Goal: Task Accomplishment & Management: Complete application form

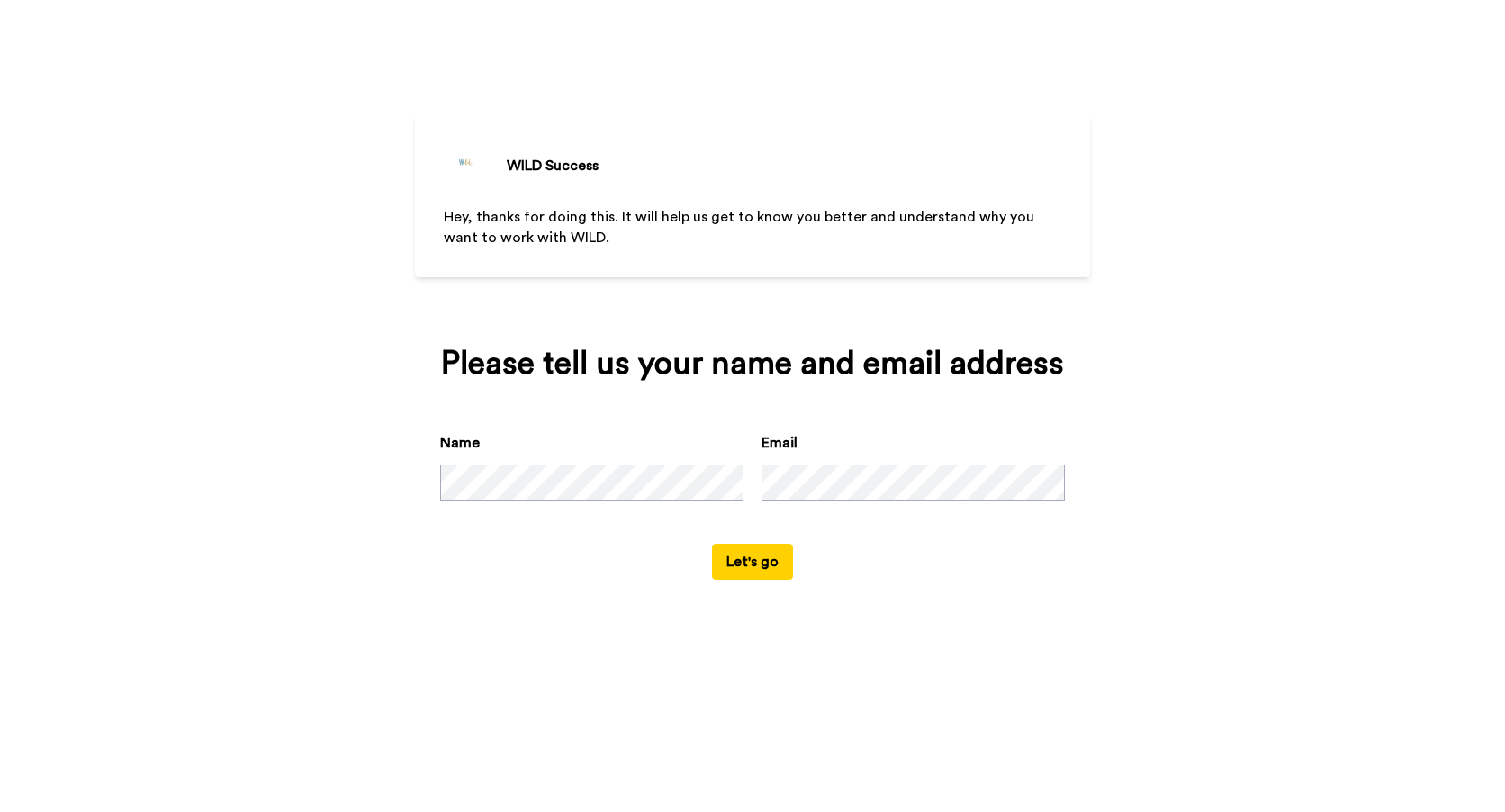
click at [750, 563] on button "Let's go" at bounding box center [752, 562] width 81 height 36
click at [494, 472] on div "Name Email" at bounding box center [752, 487] width 624 height 111
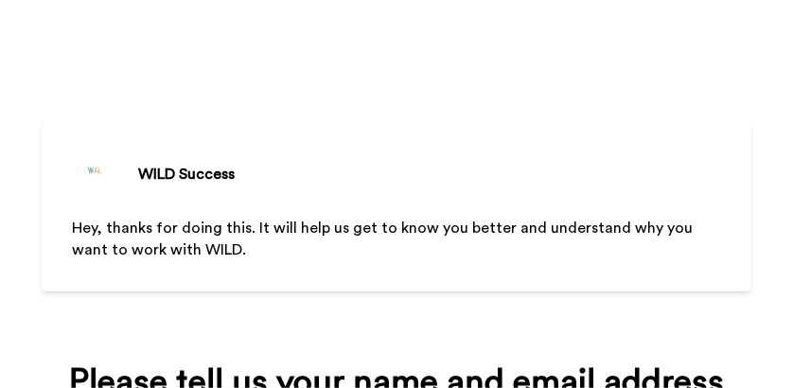
click at [734, 388] on html "WILD Success Hey, thanks for doing this. It will help us get to know you better…" at bounding box center [396, 194] width 793 height 388
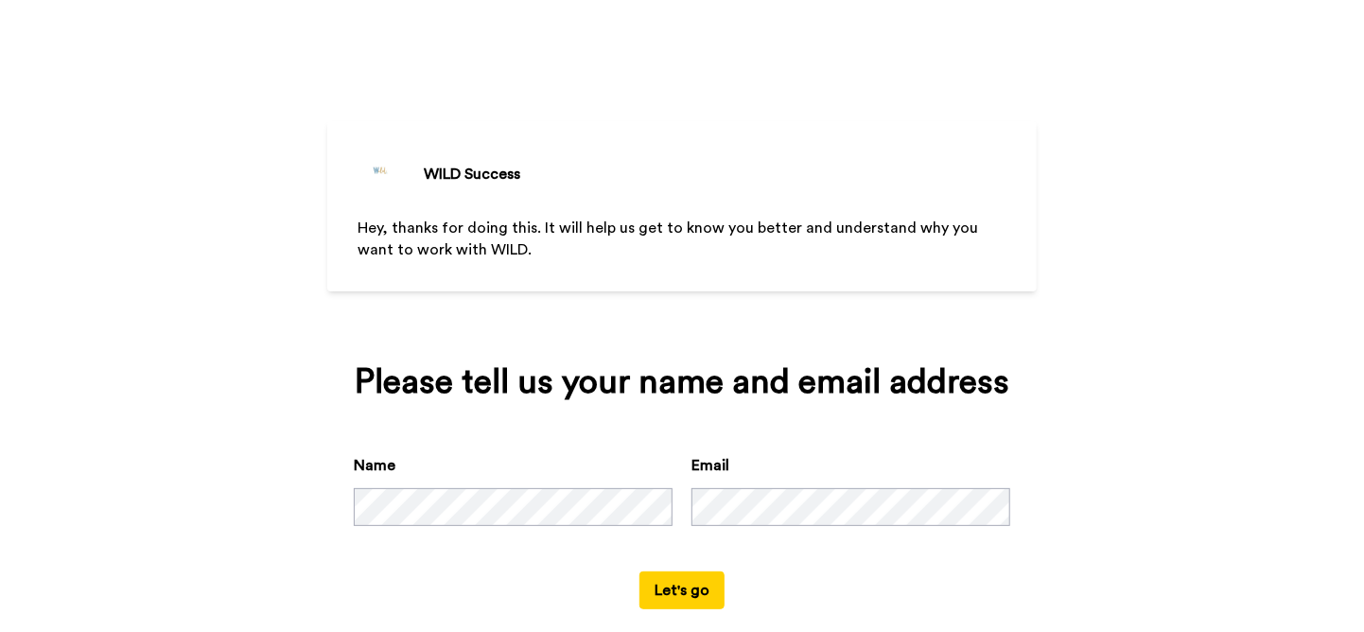
click at [662, 584] on button "Let's go" at bounding box center [681, 590] width 85 height 38
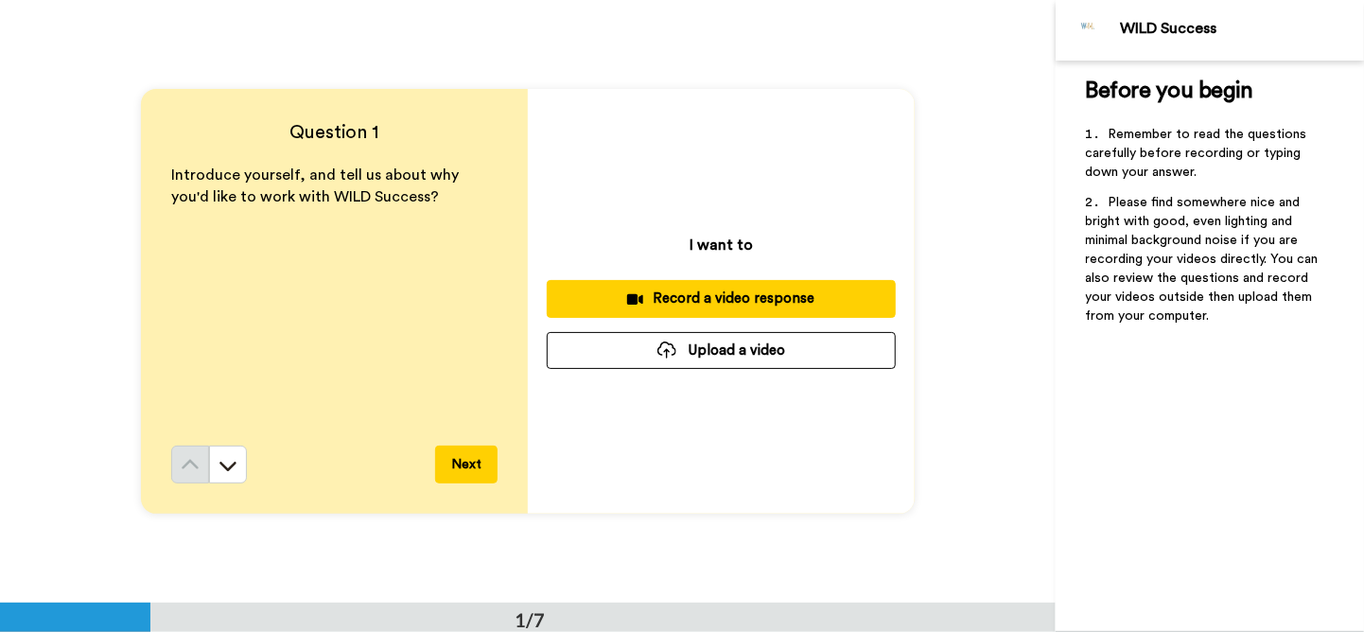
click at [767, 298] on div "Record a video response" at bounding box center [721, 298] width 319 height 20
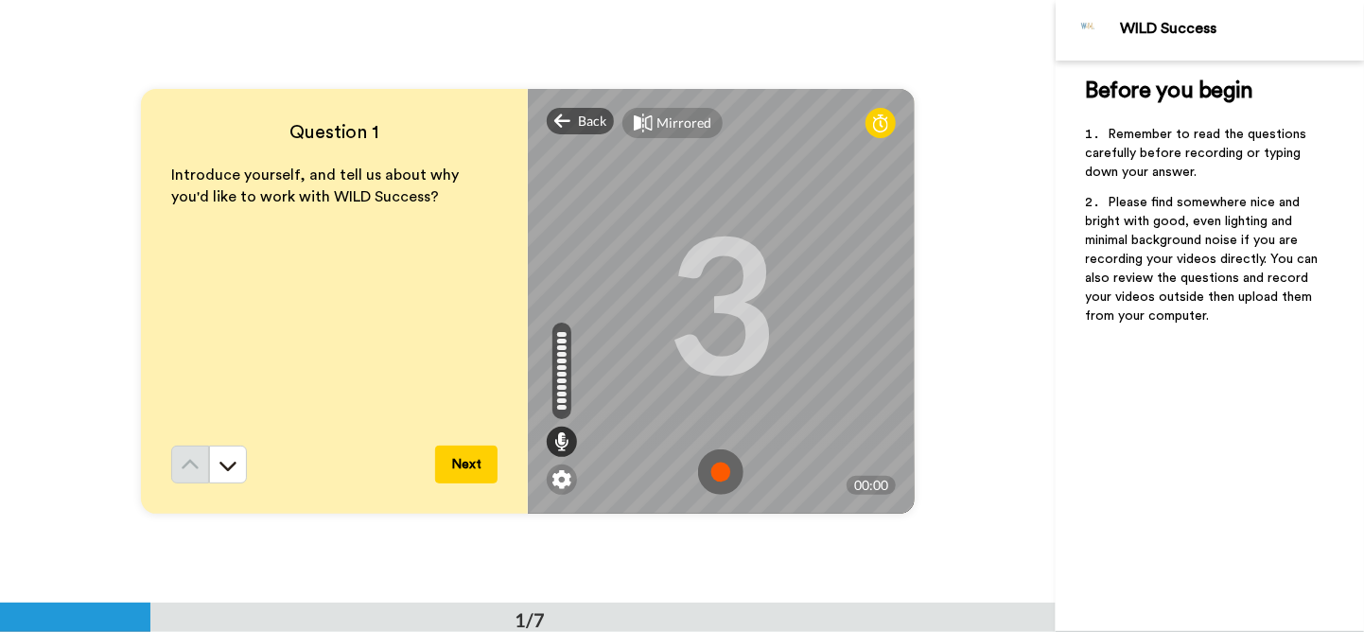
click at [713, 470] on img at bounding box center [720, 471] width 45 height 45
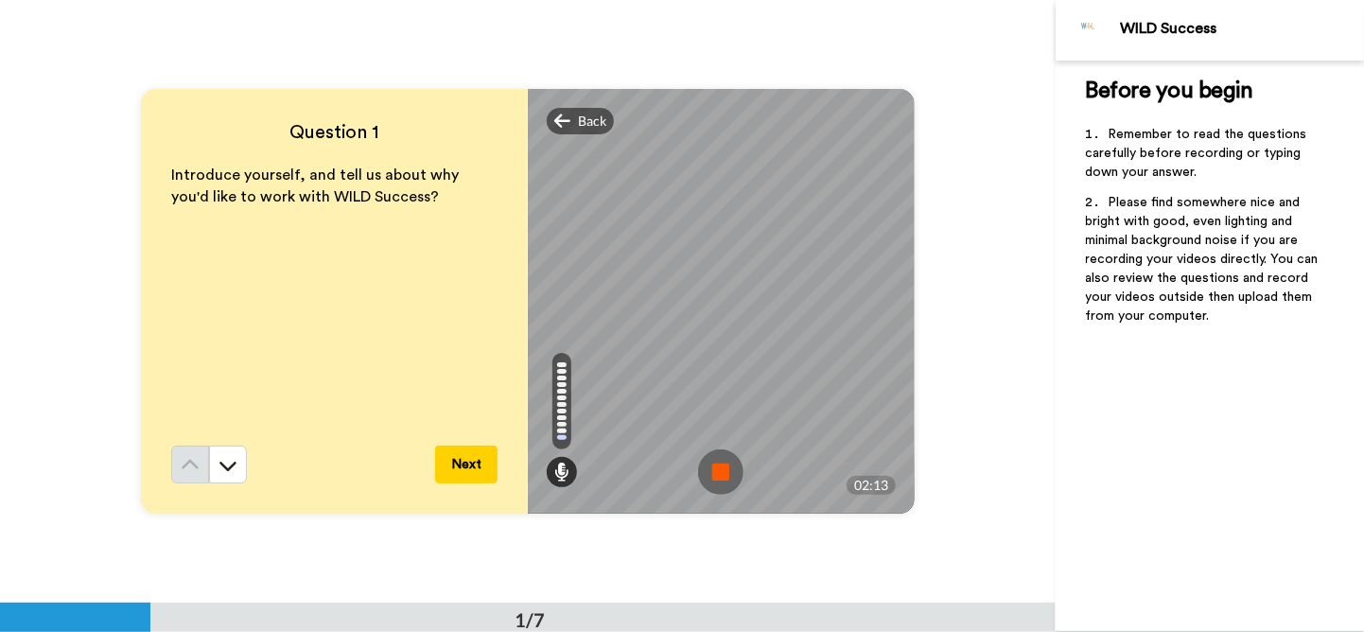
click at [699, 467] on img at bounding box center [720, 471] width 45 height 45
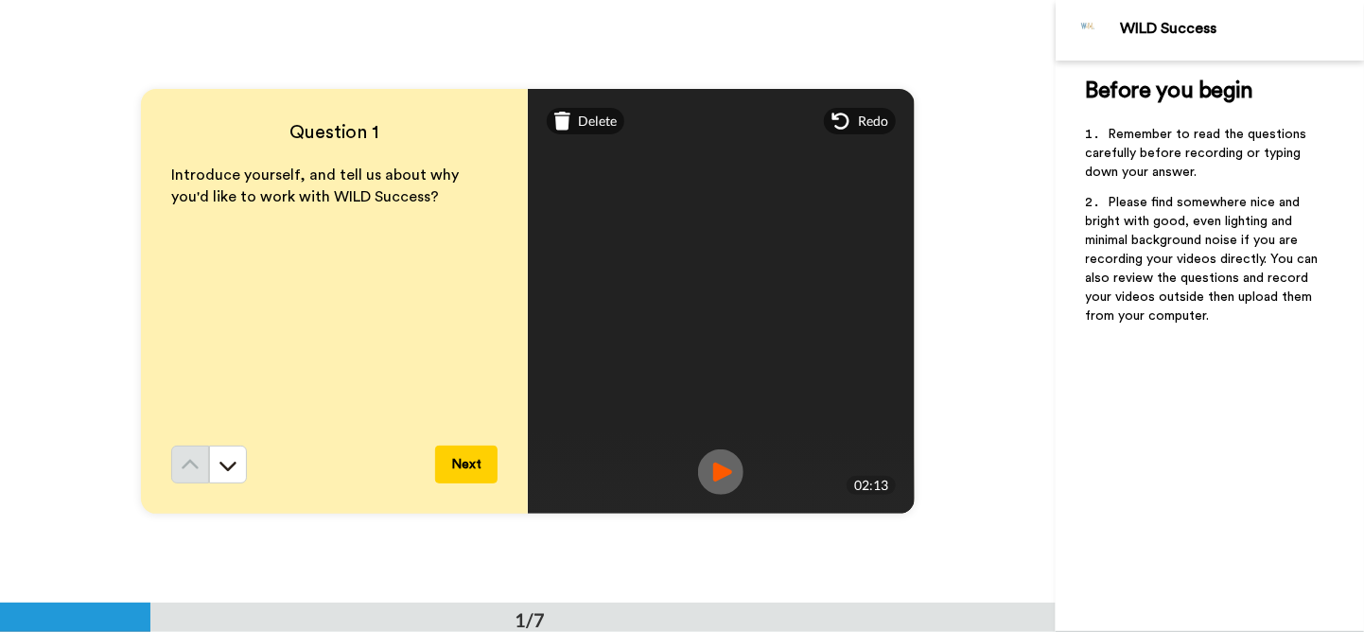
click at [723, 483] on img at bounding box center [720, 471] width 45 height 45
click at [461, 470] on button "Next" at bounding box center [466, 464] width 62 height 38
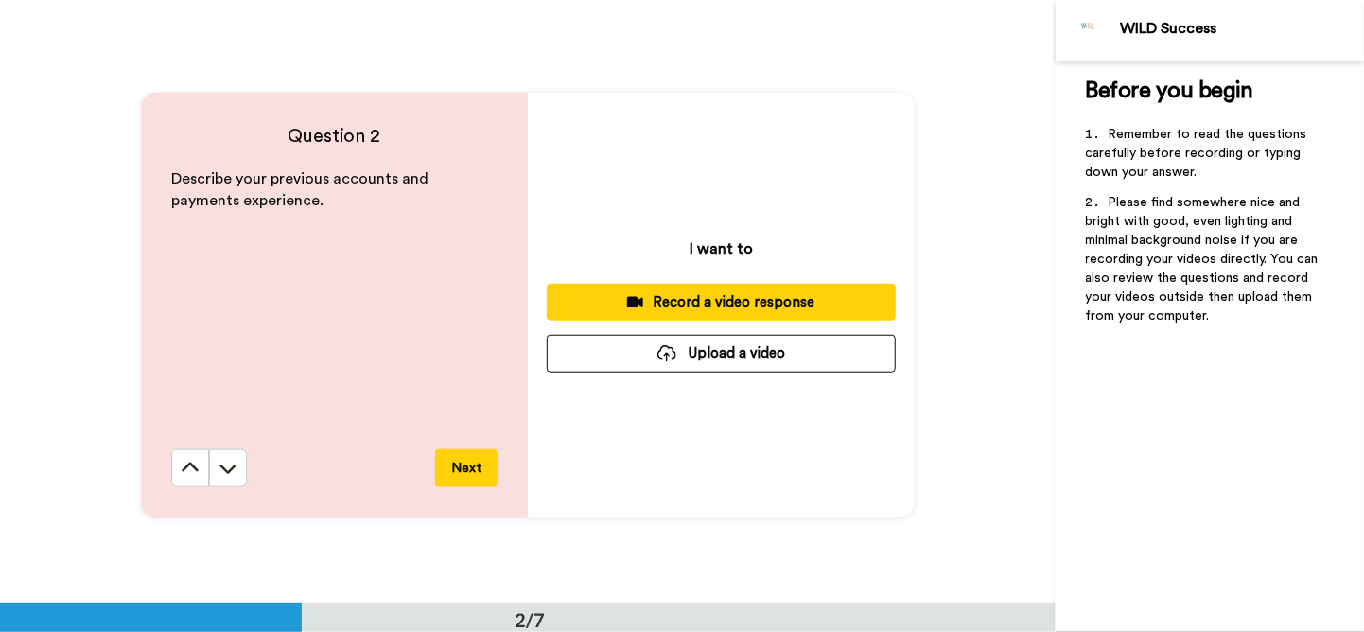
scroll to position [603, 0]
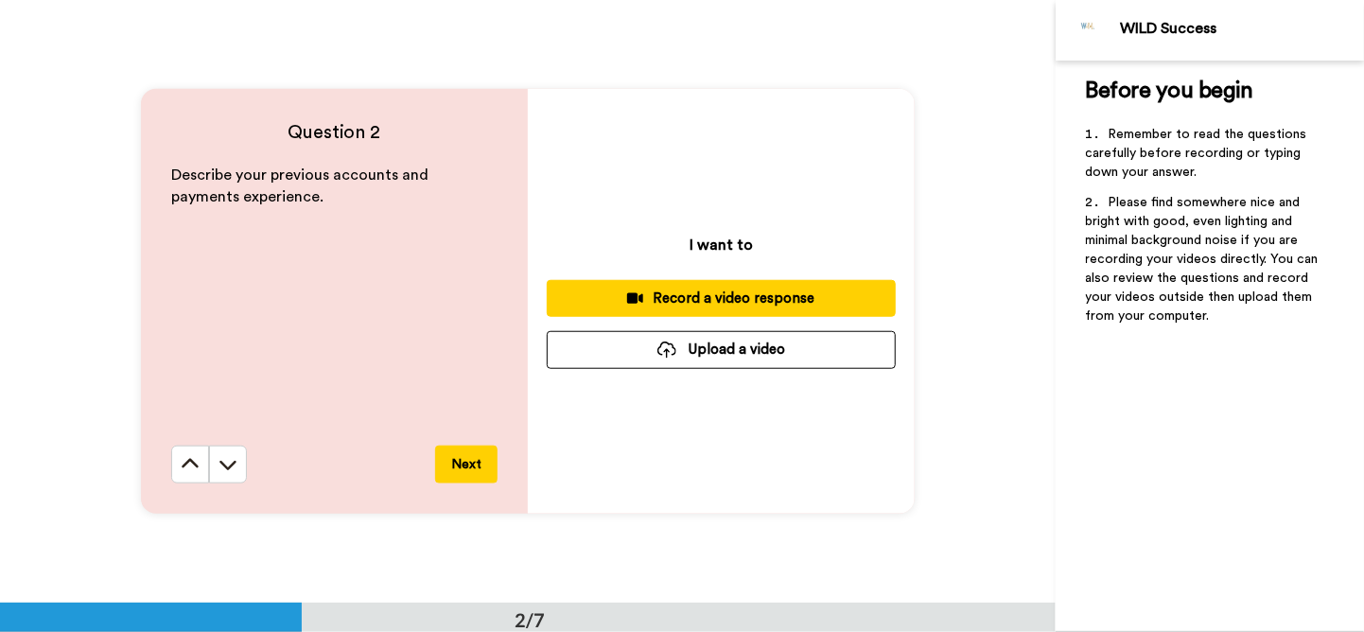
click at [732, 291] on div "Record a video response" at bounding box center [721, 298] width 319 height 20
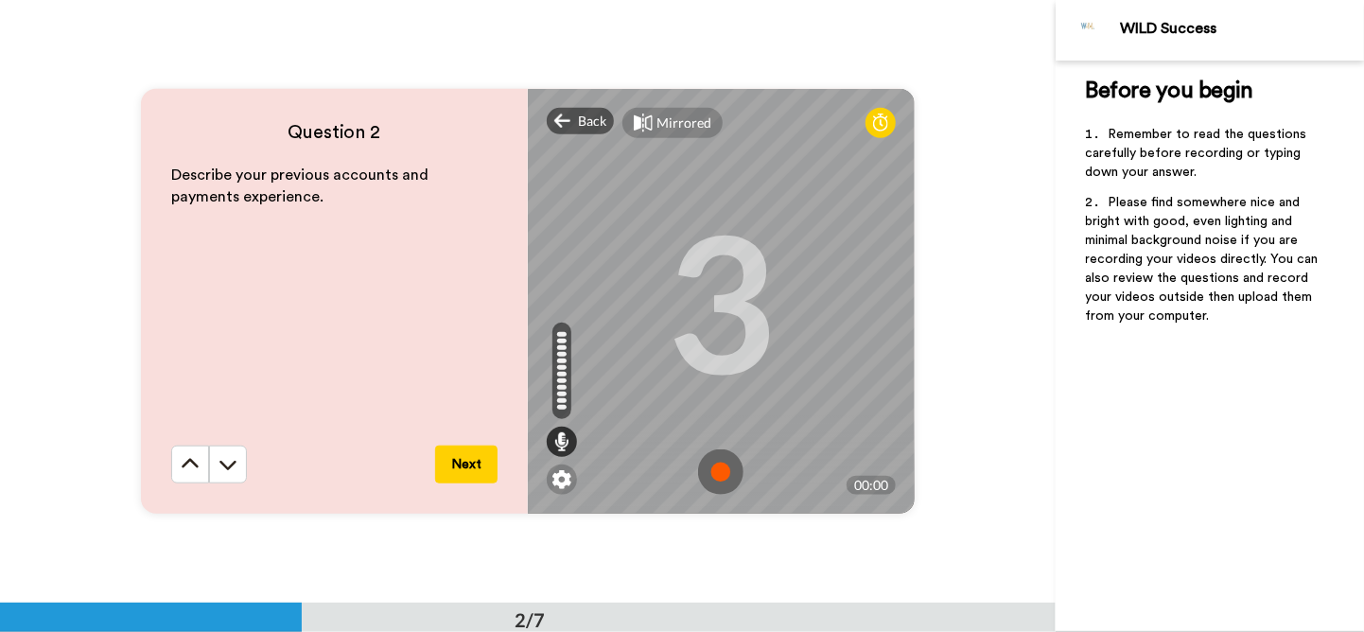
click at [723, 473] on img at bounding box center [720, 471] width 45 height 45
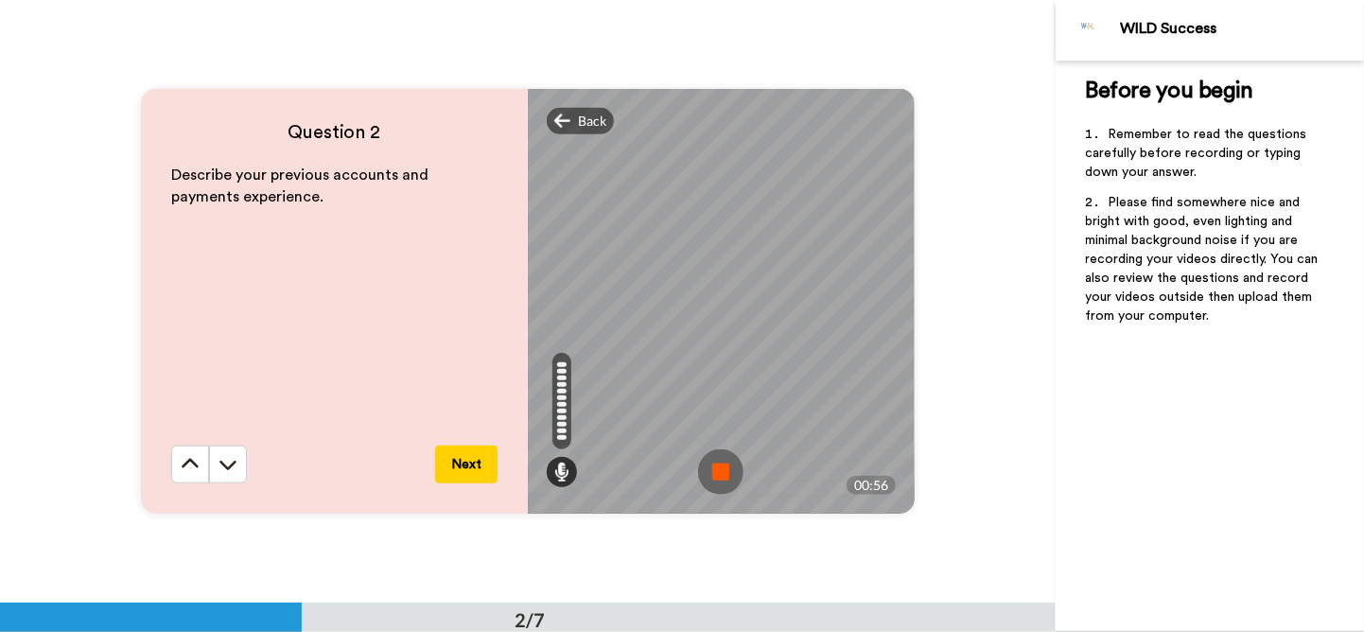
click at [715, 472] on img at bounding box center [720, 471] width 45 height 45
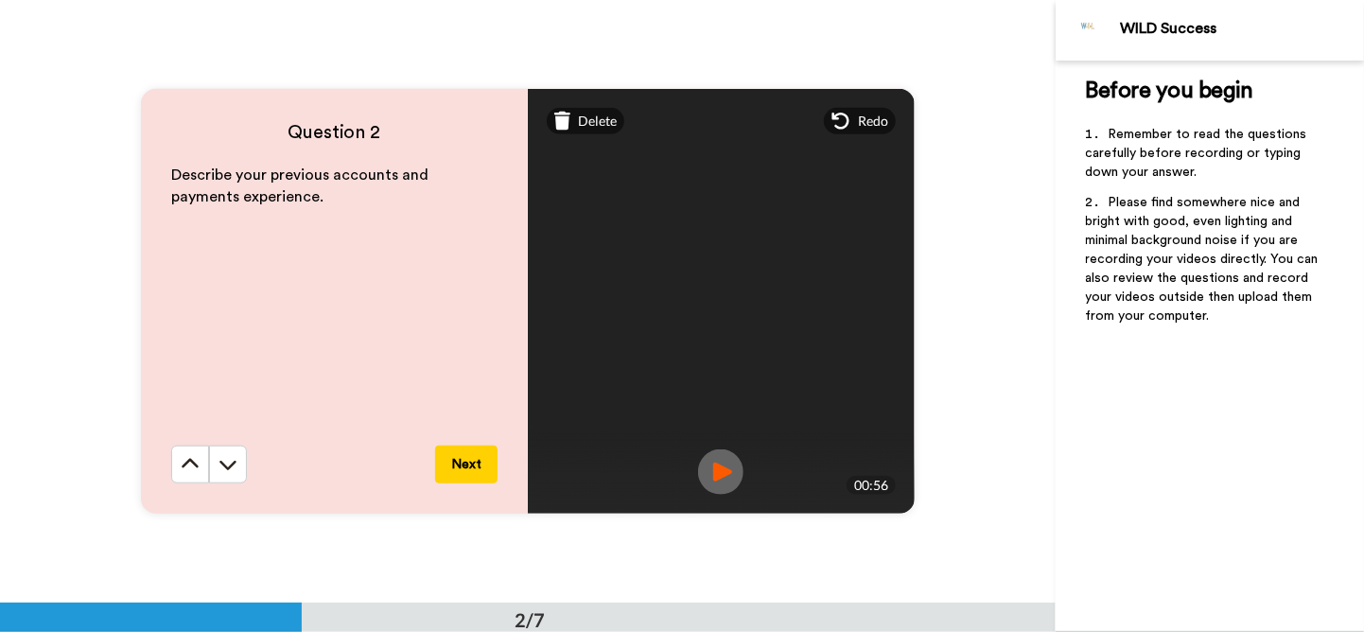
click at [714, 473] on img at bounding box center [720, 471] width 45 height 45
click at [435, 462] on button "Next" at bounding box center [466, 464] width 62 height 38
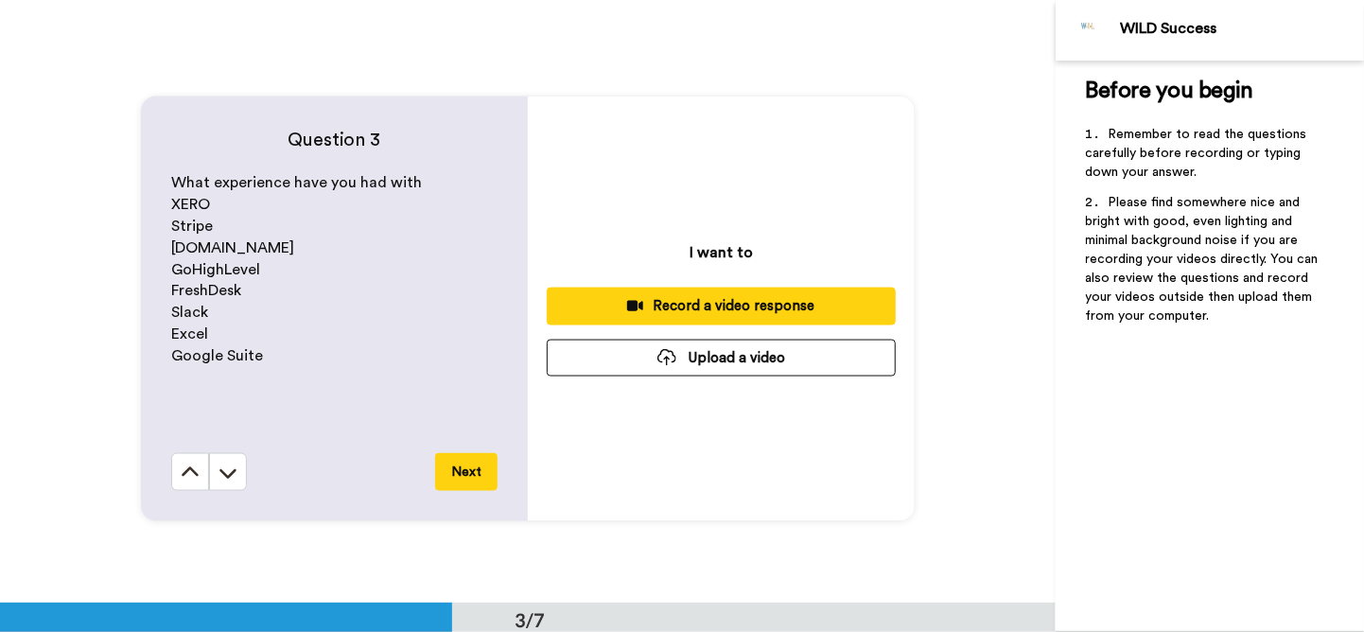
scroll to position [1206, 0]
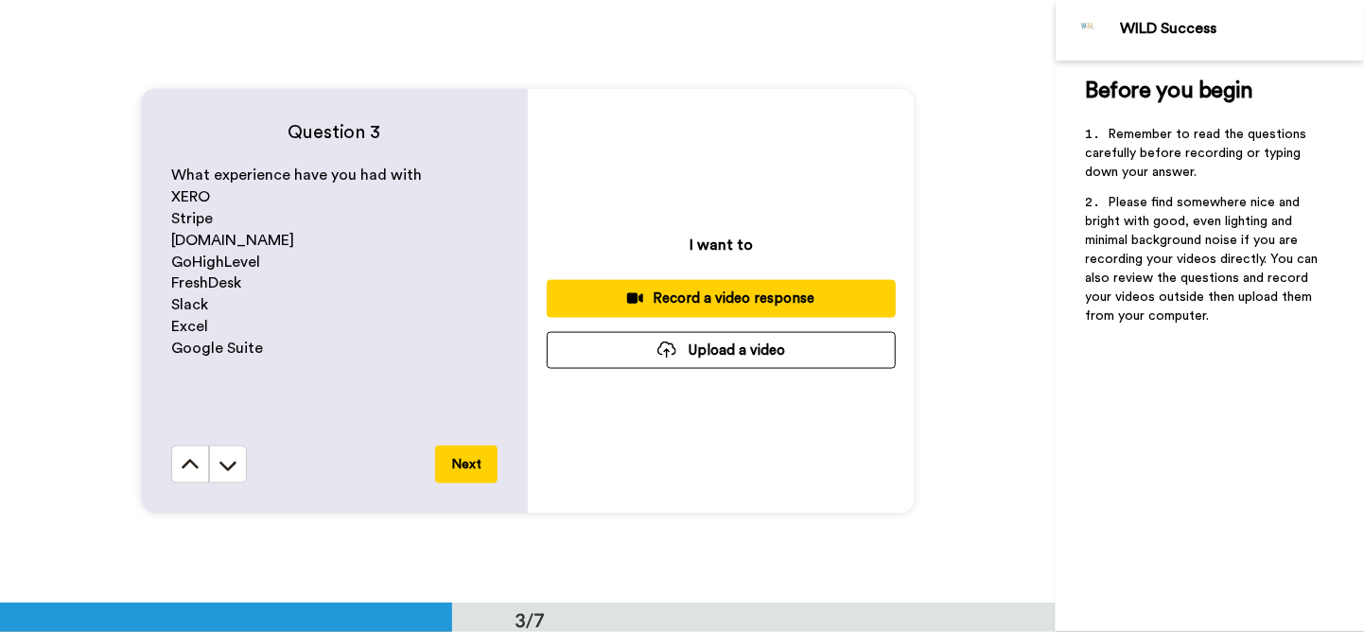
click at [713, 295] on div "Record a video response" at bounding box center [721, 298] width 319 height 20
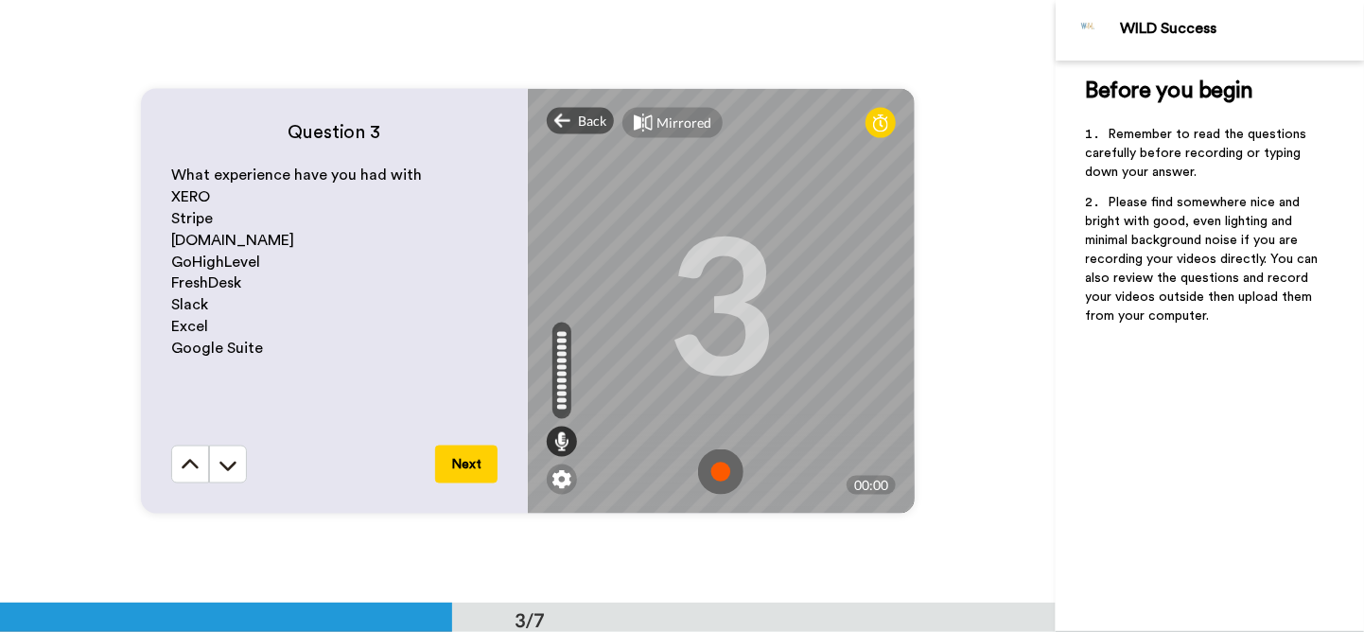
click at [719, 478] on img at bounding box center [720, 471] width 45 height 45
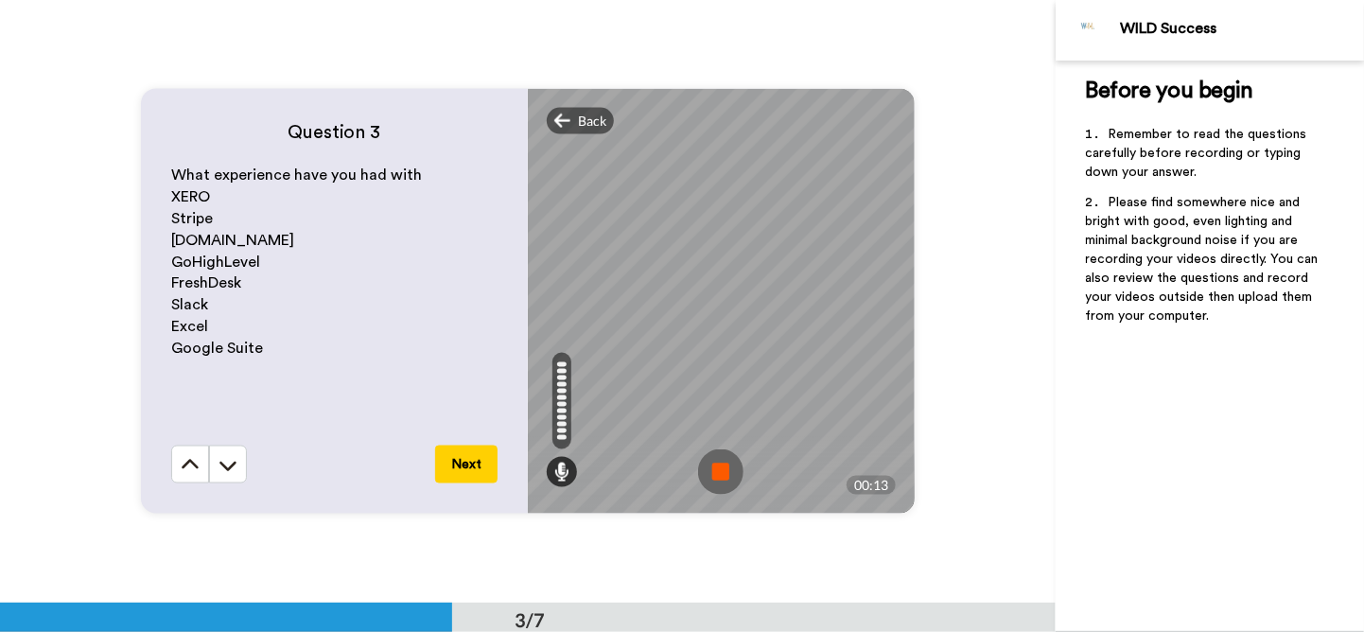
click at [712, 474] on img at bounding box center [720, 471] width 45 height 45
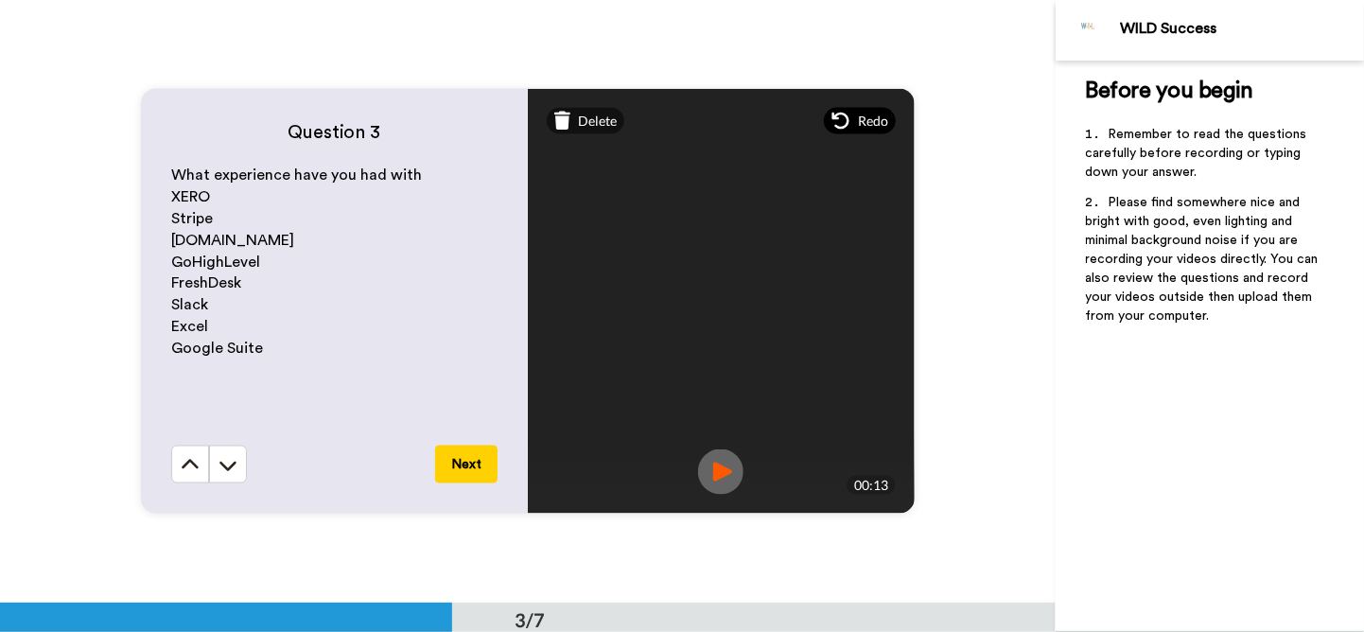
click at [863, 123] on span "Redo" at bounding box center [873, 121] width 30 height 19
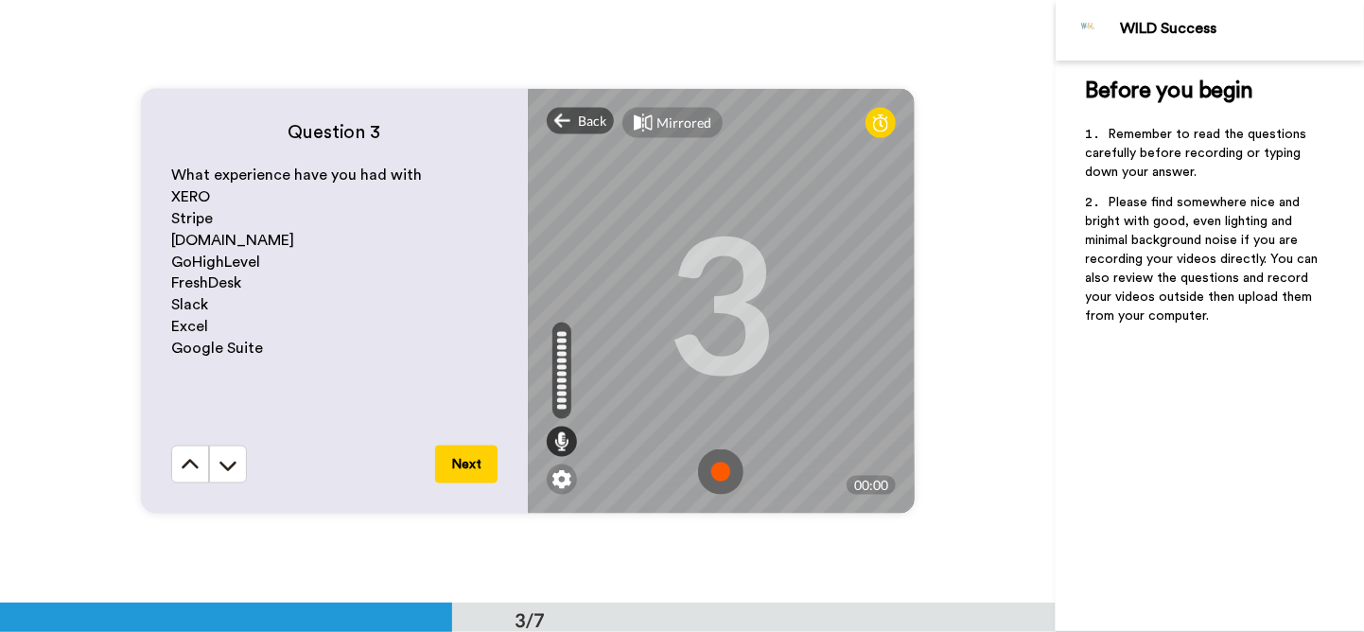
click at [725, 460] on img at bounding box center [720, 471] width 45 height 45
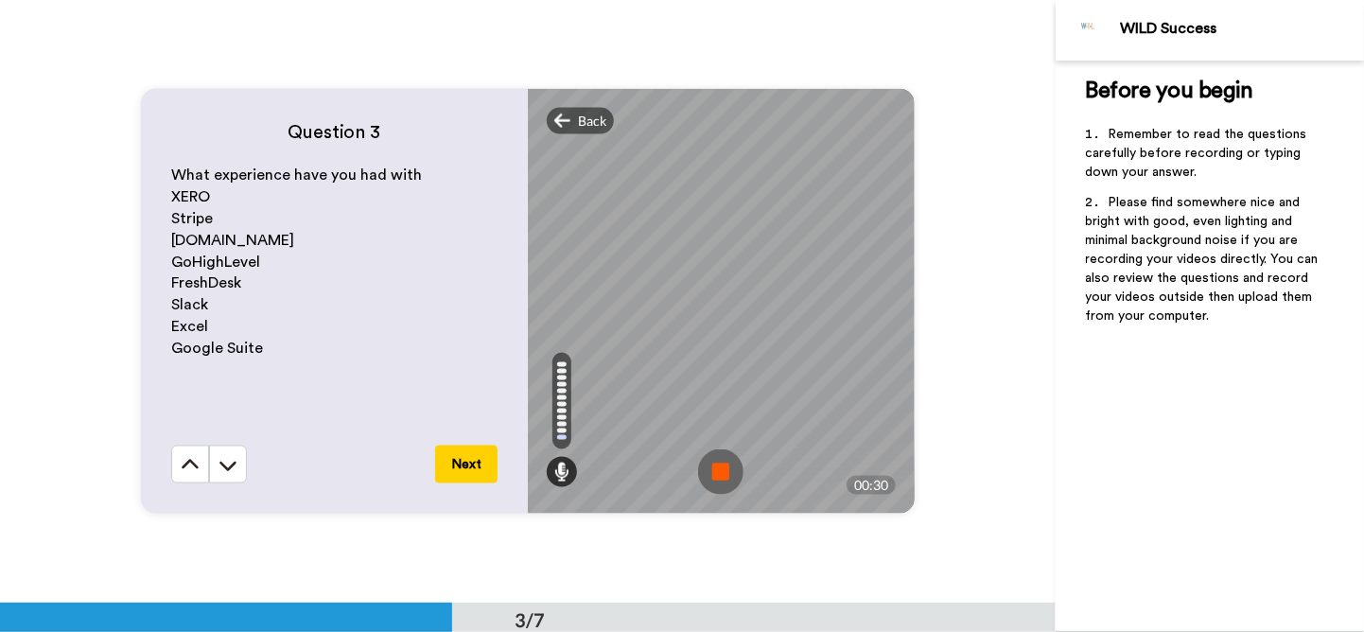
click at [721, 463] on img at bounding box center [720, 471] width 45 height 45
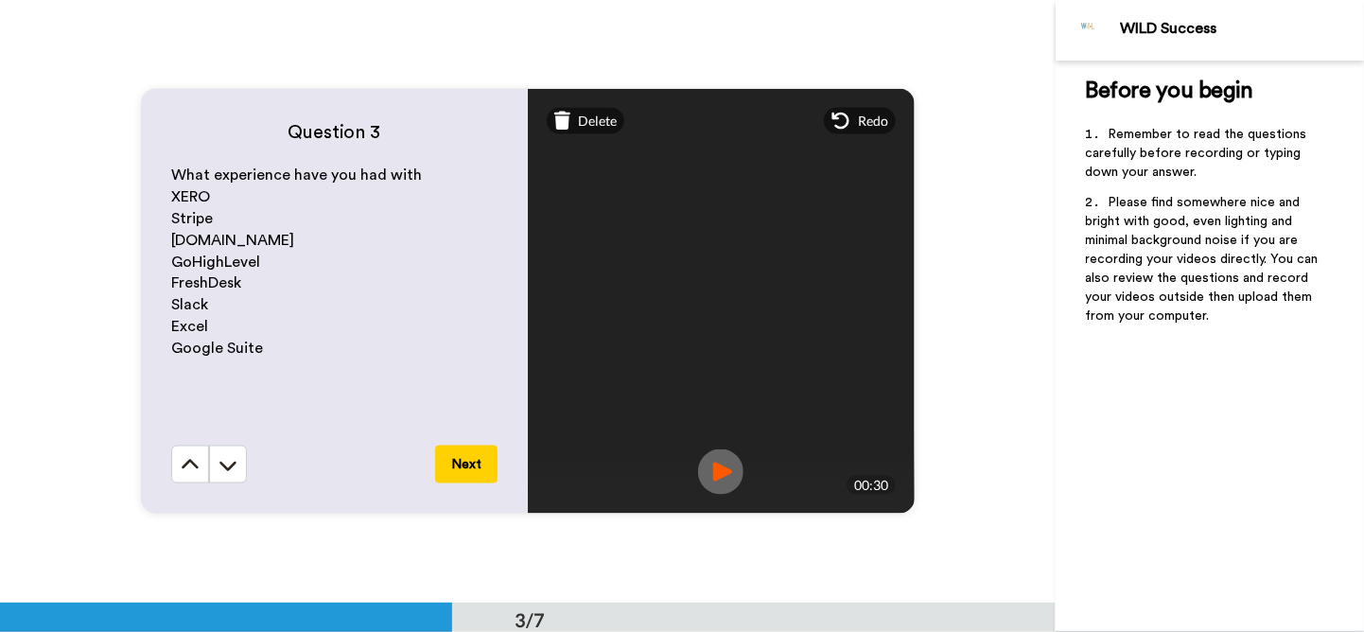
drag, startPoint x: 462, startPoint y: 467, endPoint x: 832, endPoint y: 476, distance: 369.9
click at [847, 515] on div "Question 3 What experience have you had with XERO Stripe [DOMAIN_NAME] GoHighLe…" at bounding box center [527, 301] width 1055 height 602
click at [715, 470] on img at bounding box center [720, 471] width 45 height 45
click at [477, 462] on button "Next" at bounding box center [466, 464] width 62 height 38
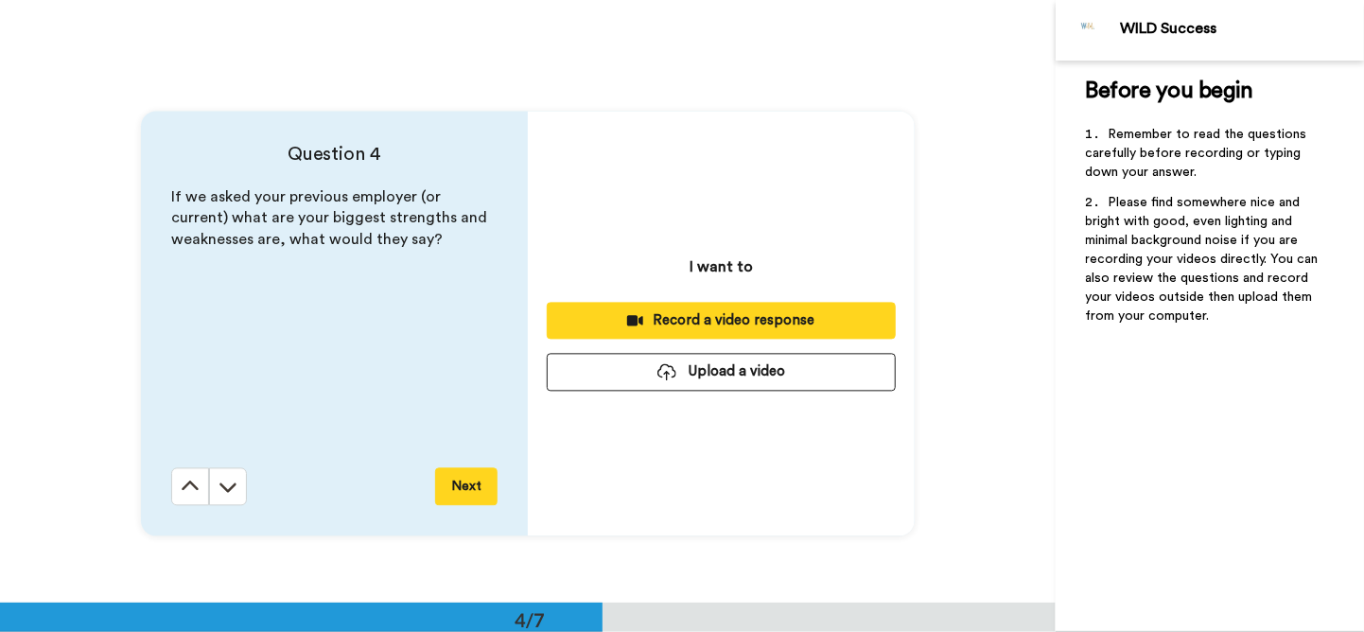
scroll to position [1808, 0]
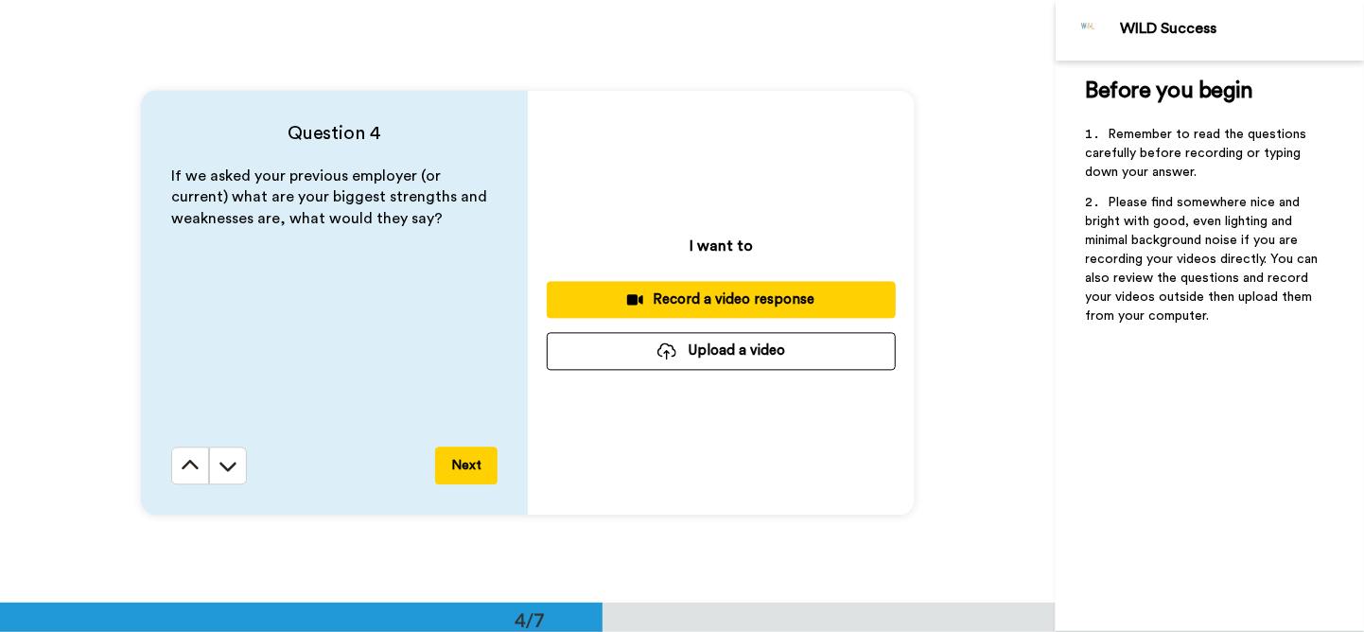
click at [706, 307] on div "Record a video response" at bounding box center [721, 299] width 319 height 20
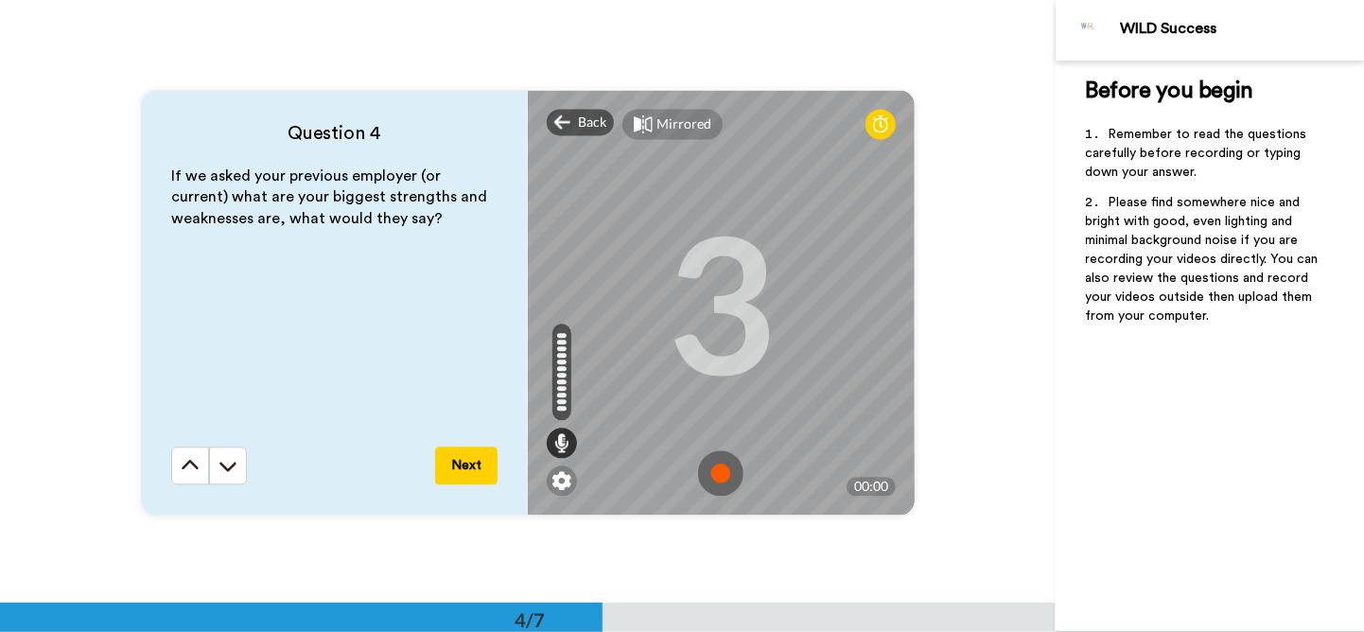
click at [719, 466] on img at bounding box center [720, 472] width 45 height 45
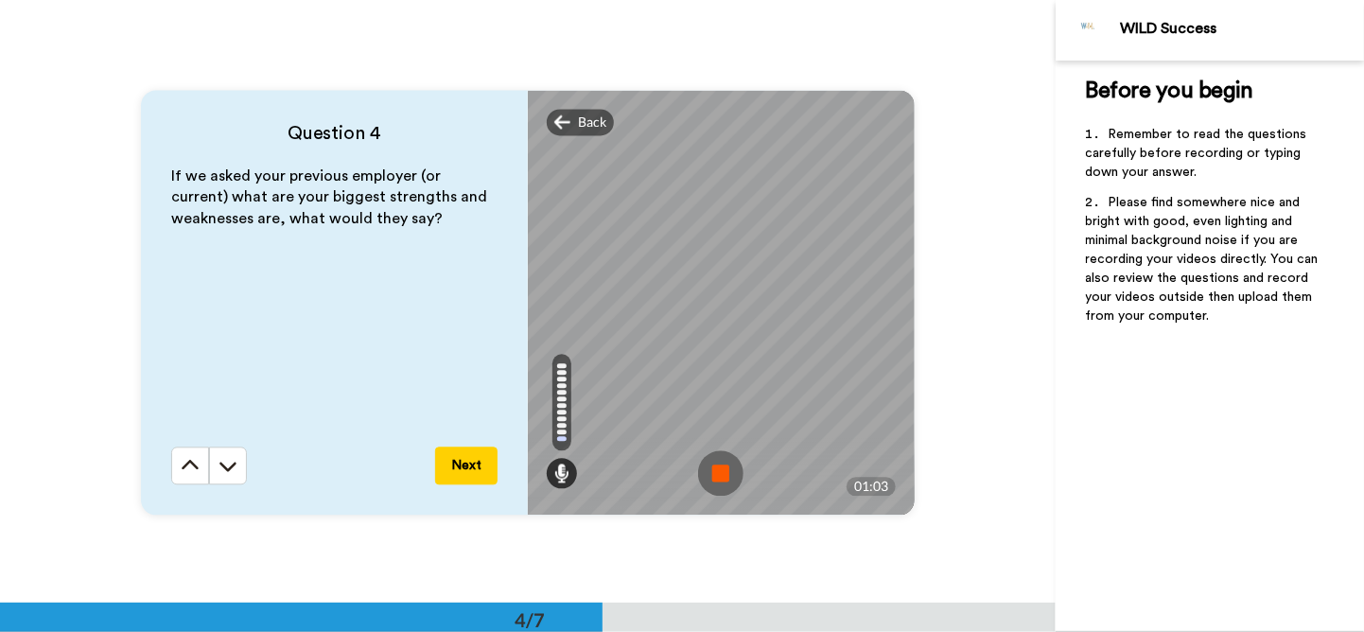
click at [719, 466] on img at bounding box center [720, 472] width 45 height 45
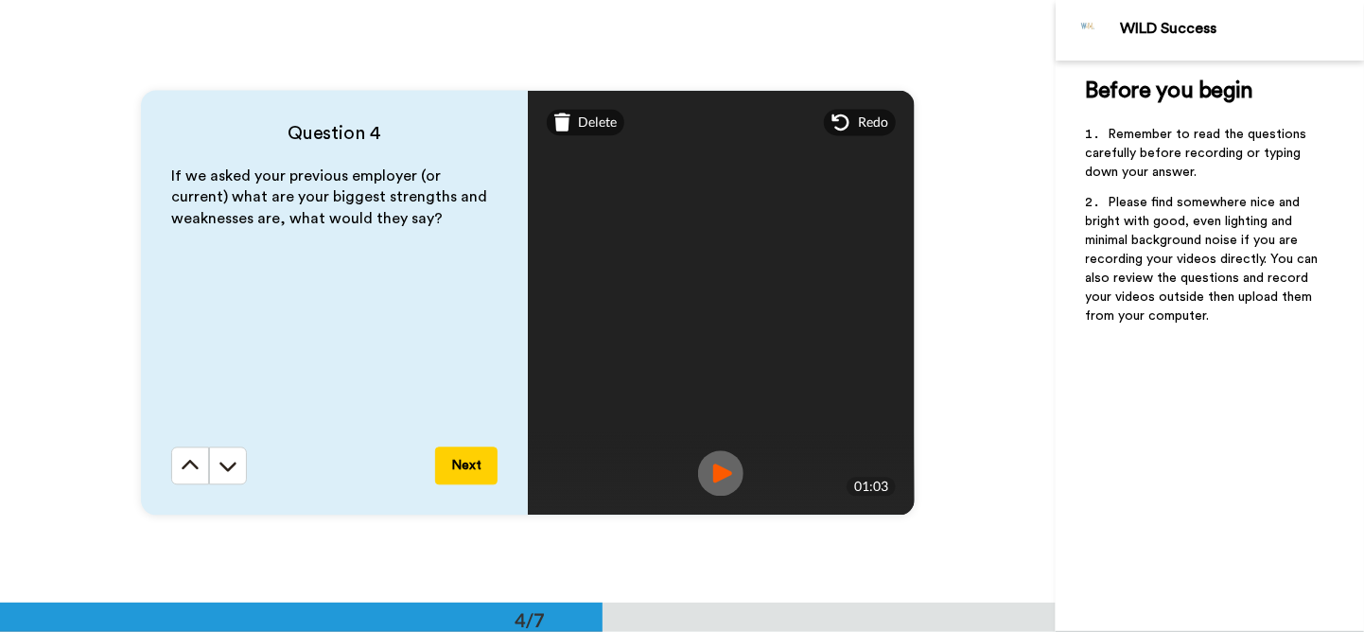
click at [708, 472] on img at bounding box center [720, 472] width 45 height 45
click at [462, 447] on button "Next" at bounding box center [466, 465] width 62 height 38
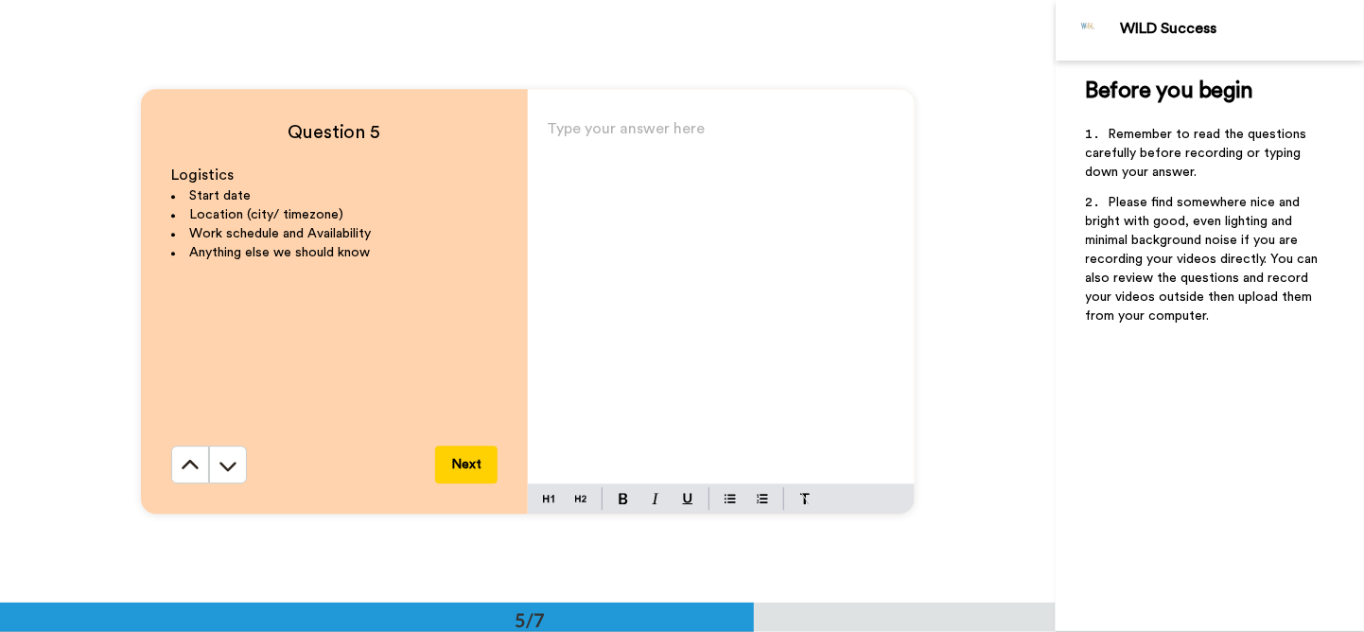
scroll to position [2412, 0]
click at [694, 253] on div "Type your answer here ﻿" at bounding box center [721, 299] width 387 height 368
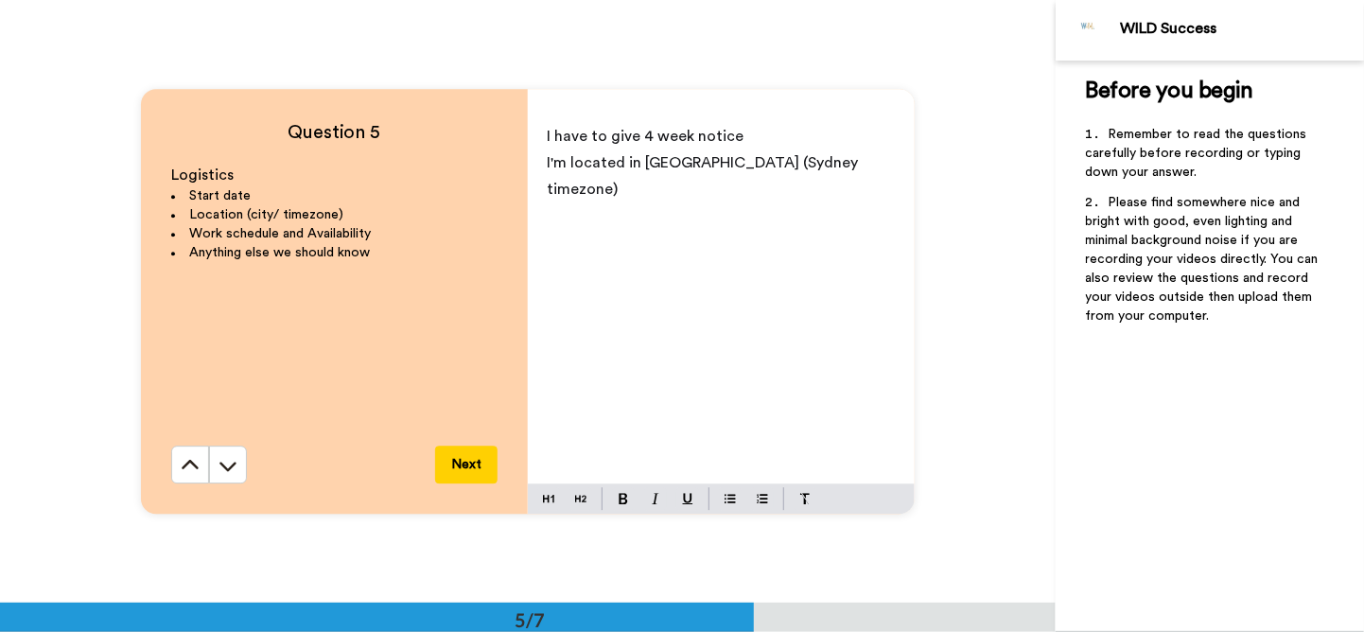
click at [766, 164] on span "I'm located in [GEOGRAPHIC_DATA] (Sydney timezone)" at bounding box center [704, 176] width 315 height 42
click at [651, 189] on p "I'm located in [GEOGRAPHIC_DATA] ([GEOGRAPHIC_DATA] timezone)" at bounding box center [721, 175] width 349 height 53
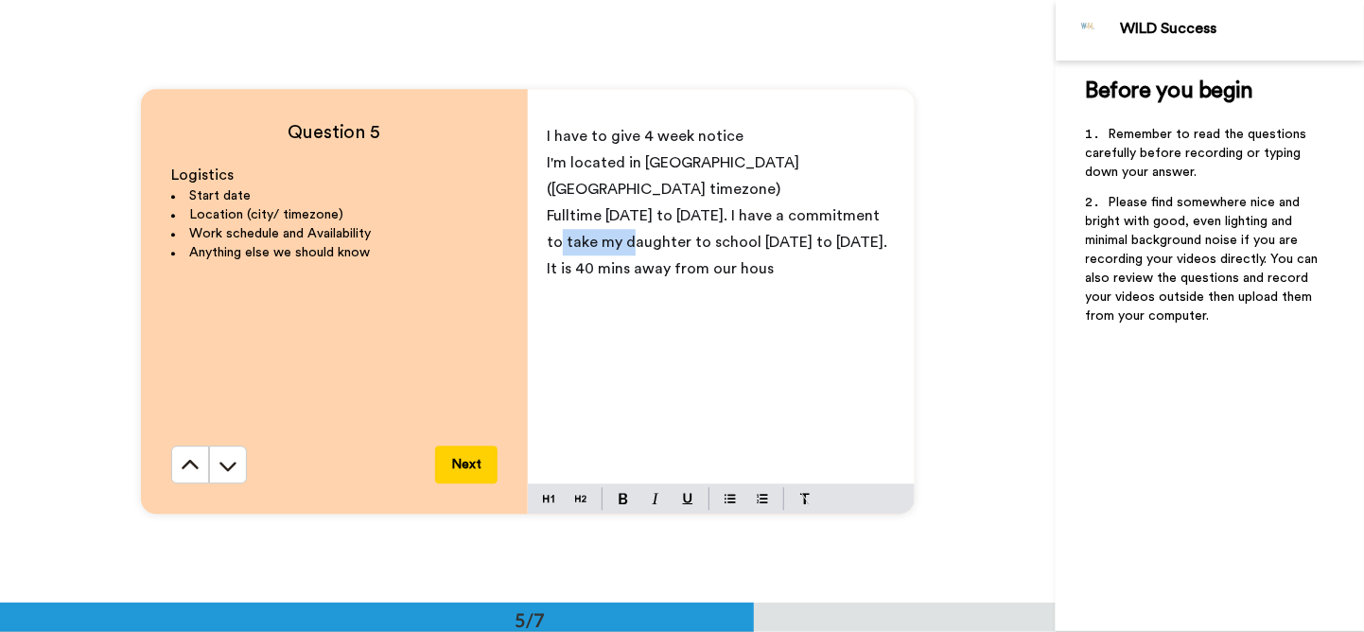
drag, startPoint x: 541, startPoint y: 243, endPoint x: 612, endPoint y: 242, distance: 70.9
click at [612, 242] on span "Fulltime [DATE] to [DATE]. I have a commitment to take my daughter to school [D…" at bounding box center [719, 242] width 344 height 68
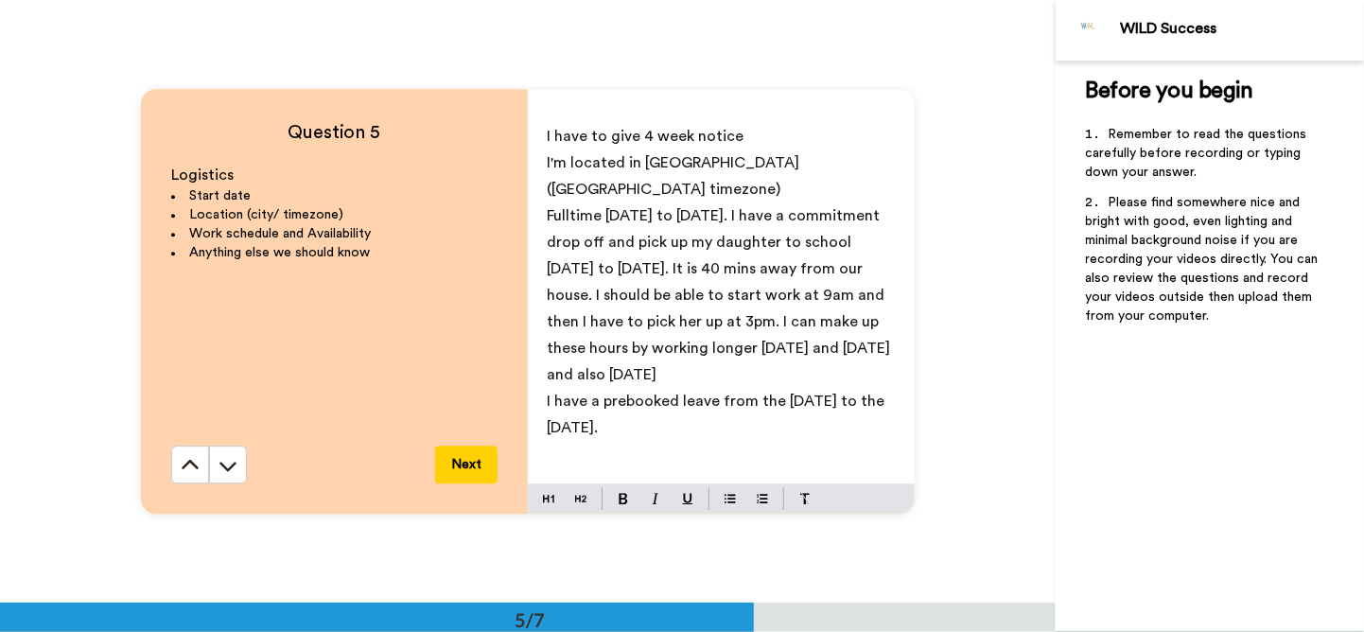
click at [471, 464] on button "Next" at bounding box center [466, 464] width 62 height 38
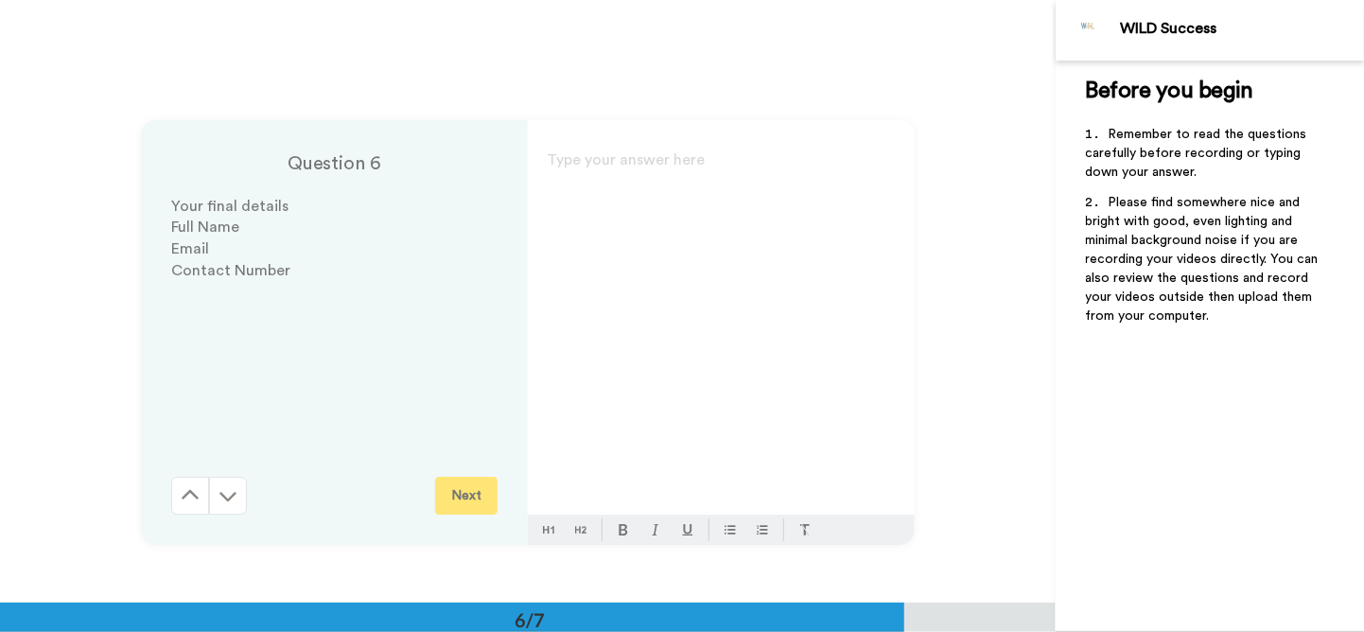
scroll to position [3015, 0]
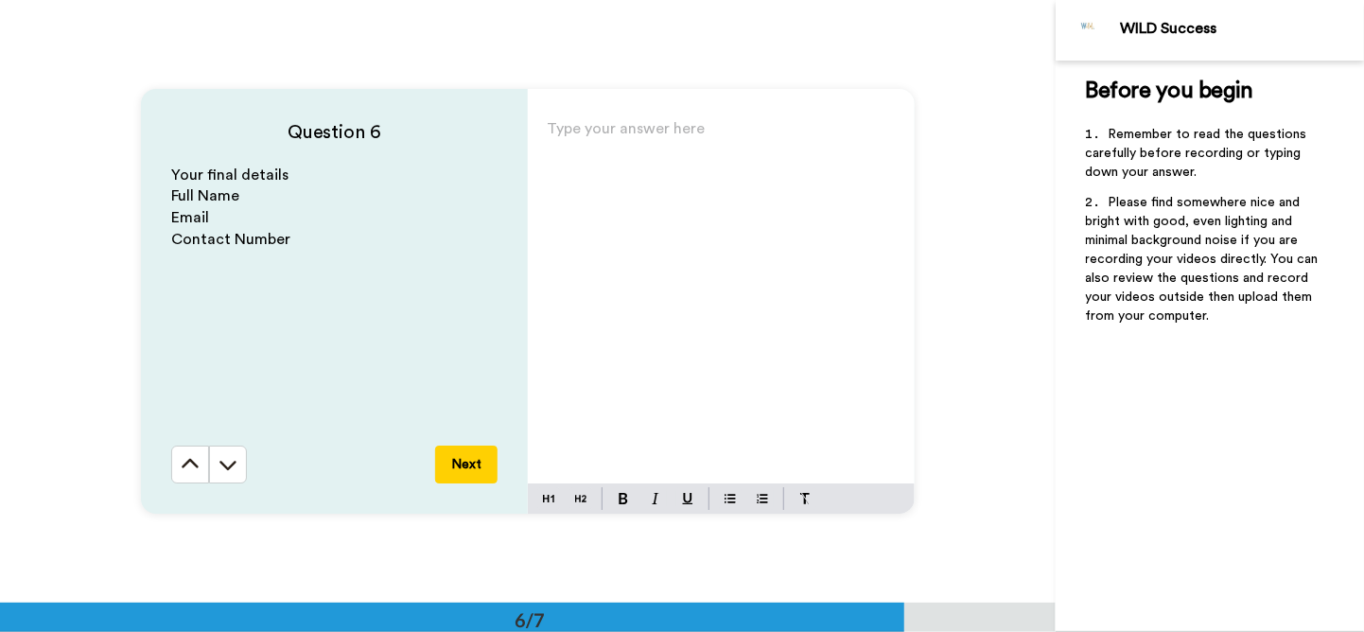
click at [549, 178] on div "Type your answer here ﻿" at bounding box center [721, 299] width 387 height 368
click at [474, 468] on button "Next" at bounding box center [466, 464] width 62 height 38
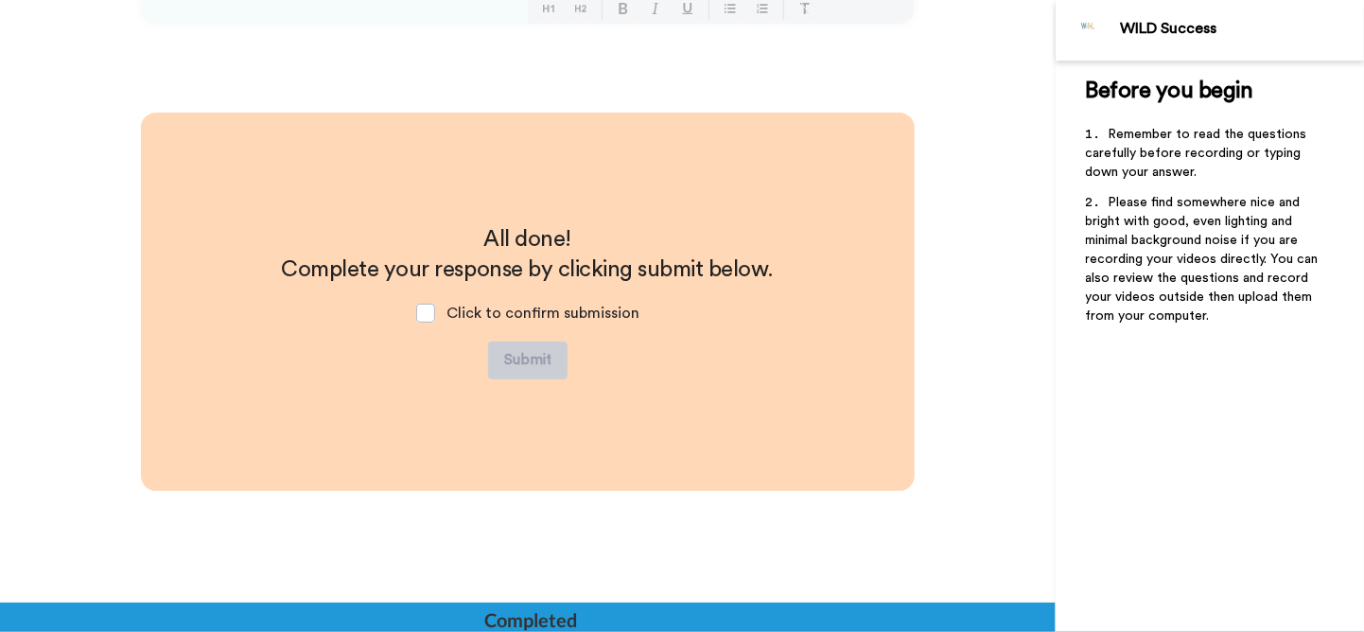
scroll to position [3506, 0]
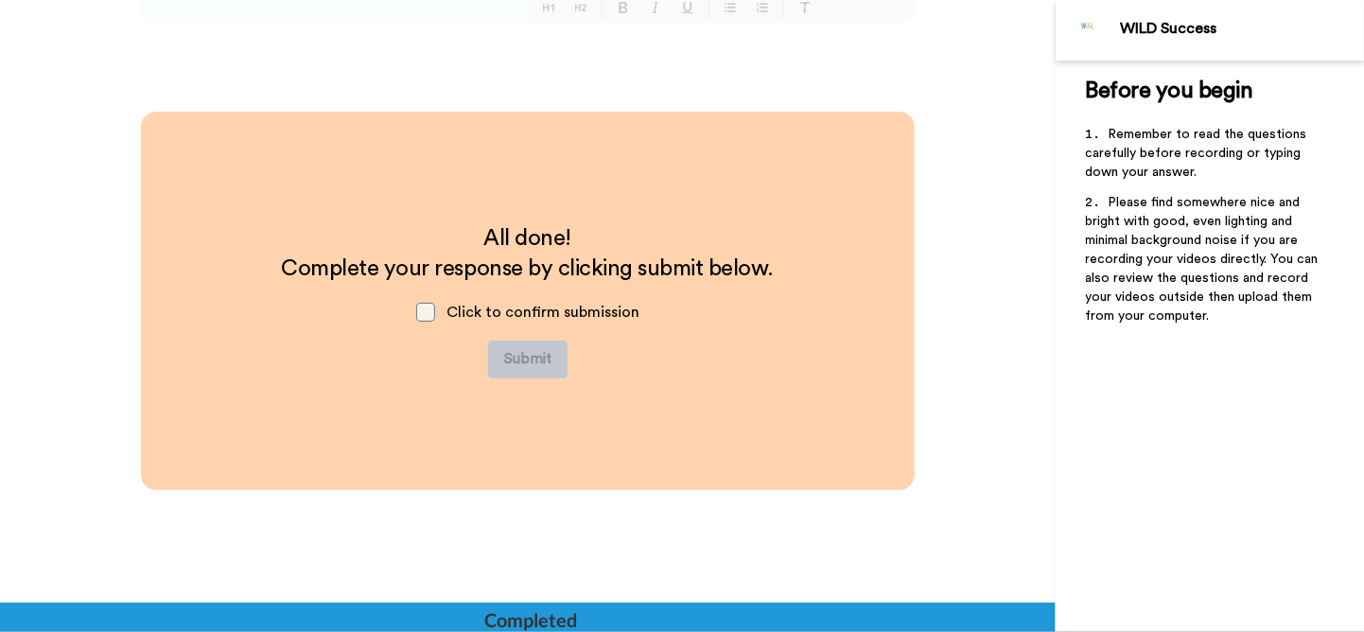
click at [417, 307] on span at bounding box center [425, 312] width 19 height 19
click at [518, 361] on button "Submit" at bounding box center [527, 359] width 79 height 38
